Goal: Information Seeking & Learning: Find specific fact

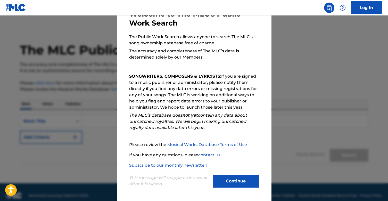
scroll to position [35, 0]
click at [238, 177] on button "Continue" at bounding box center [235, 180] width 46 height 13
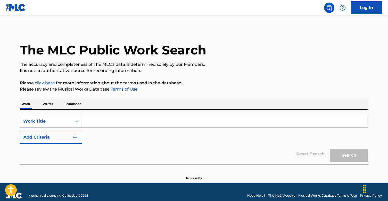
click at [90, 123] on input "Search Form" at bounding box center [225, 121] width 286 height 12
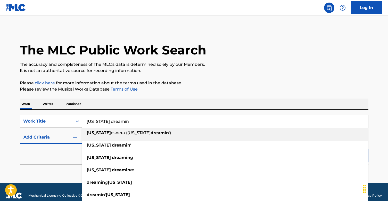
type input "[US_STATE] dreamin"
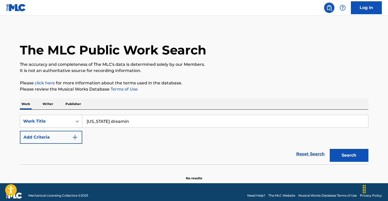
click at [20, 131] on button "Add Criteria" at bounding box center [51, 137] width 62 height 13
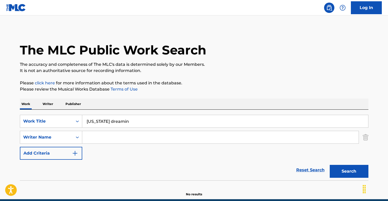
click at [110, 139] on input "Search Form" at bounding box center [220, 137] width 276 height 12
type input "[PERSON_NAME]"
click at [329, 165] on button "Search" at bounding box center [348, 171] width 39 height 13
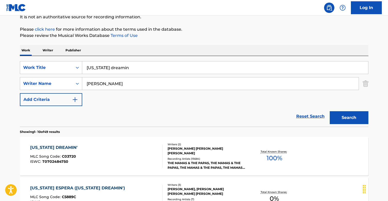
scroll to position [129, 0]
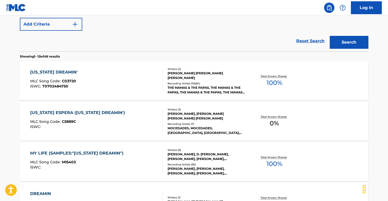
click at [57, 70] on div "[US_STATE] DREAMIN'" at bounding box center [55, 72] width 50 height 6
